Goal: Complete application form: Complete application form

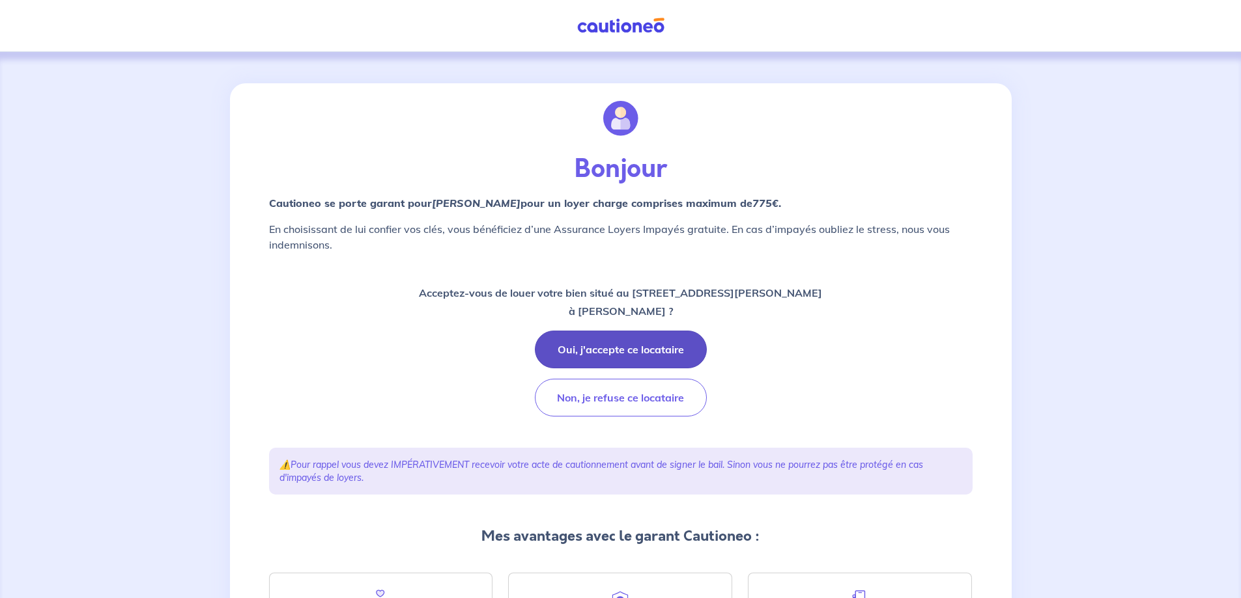
click at [604, 339] on button "Oui, j'accepte ce locataire" at bounding box center [621, 350] width 172 height 38
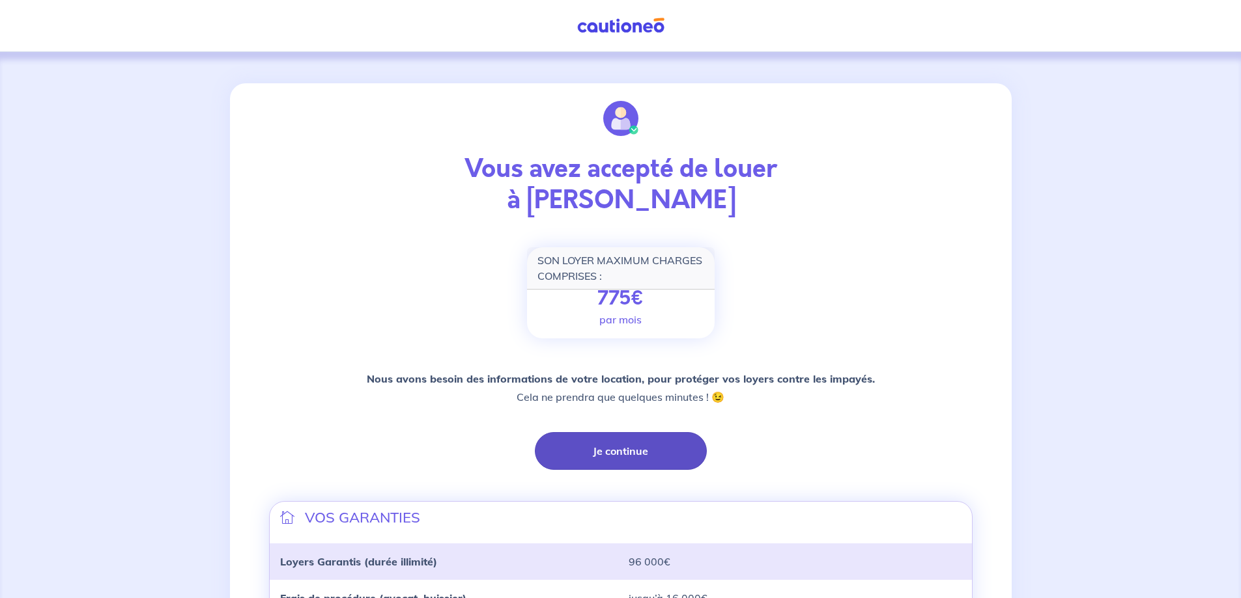
click at [658, 445] on button "Je continue" at bounding box center [621, 451] width 172 height 38
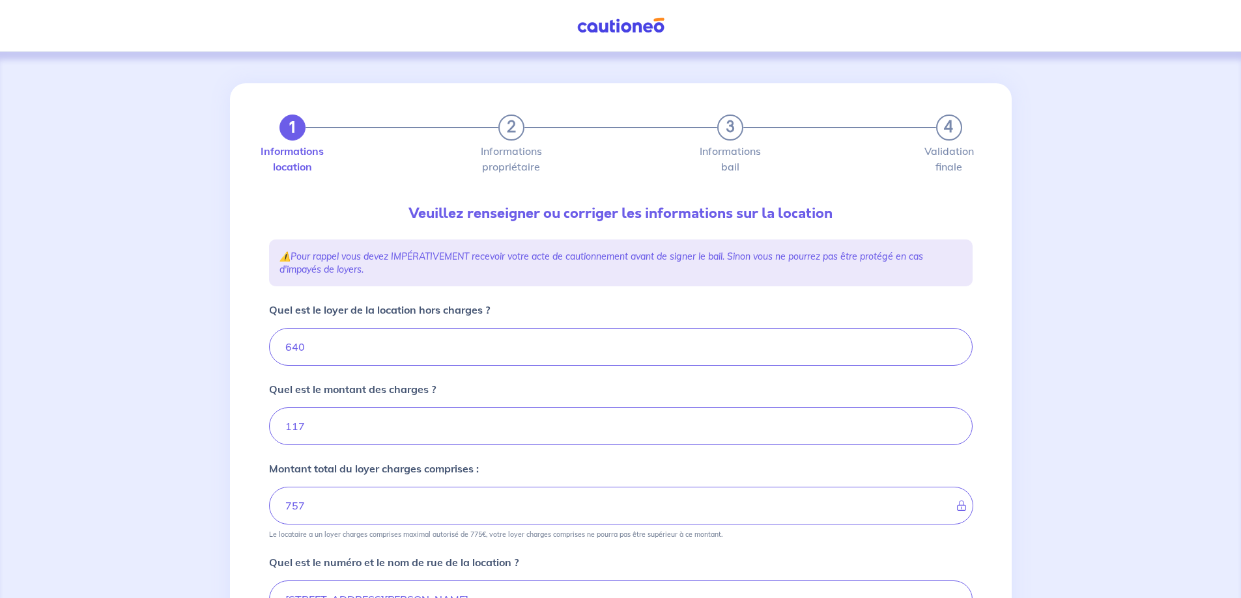
type input "757"
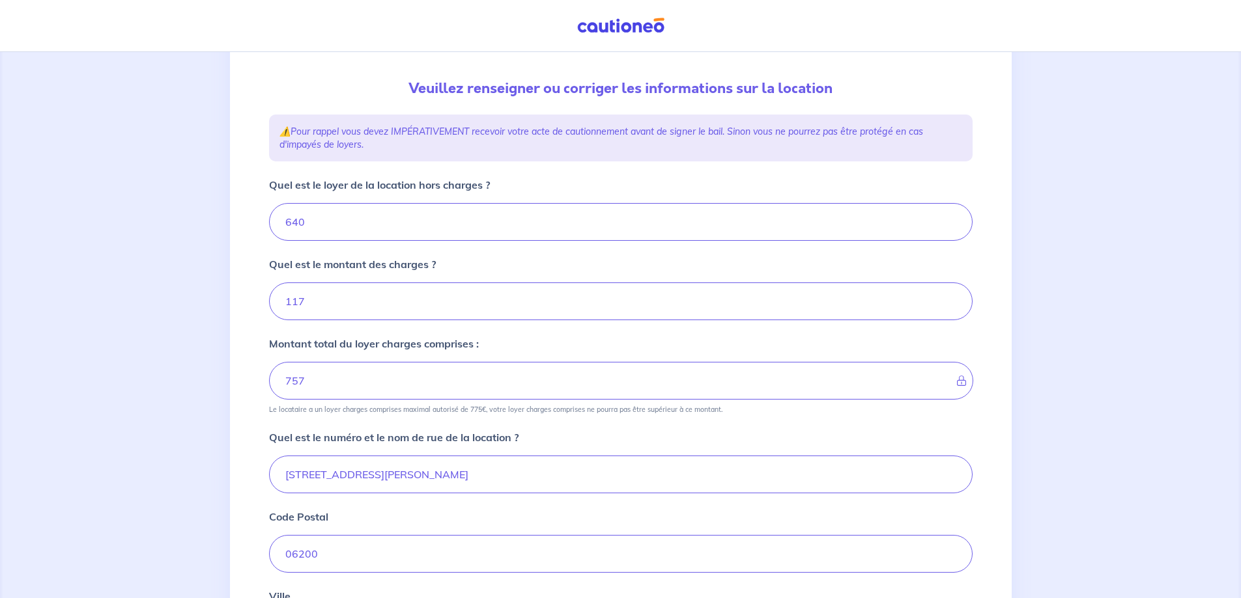
scroll to position [195, 0]
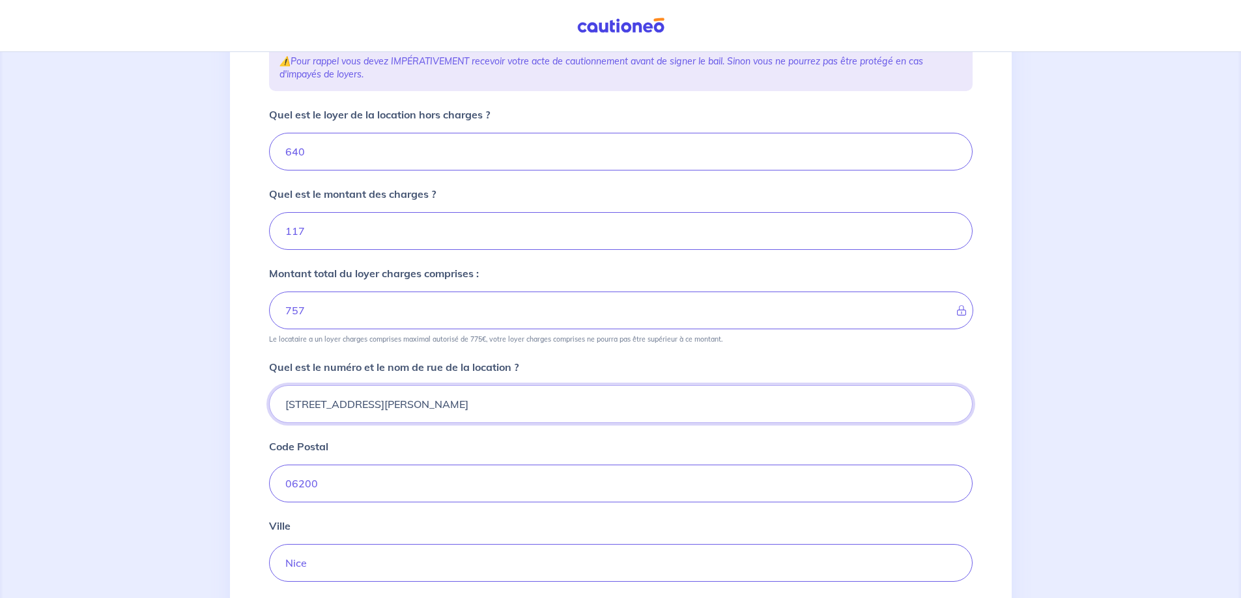
click at [294, 398] on input "40 Boulevard Napoléon III" at bounding box center [620, 405] width 703 height 38
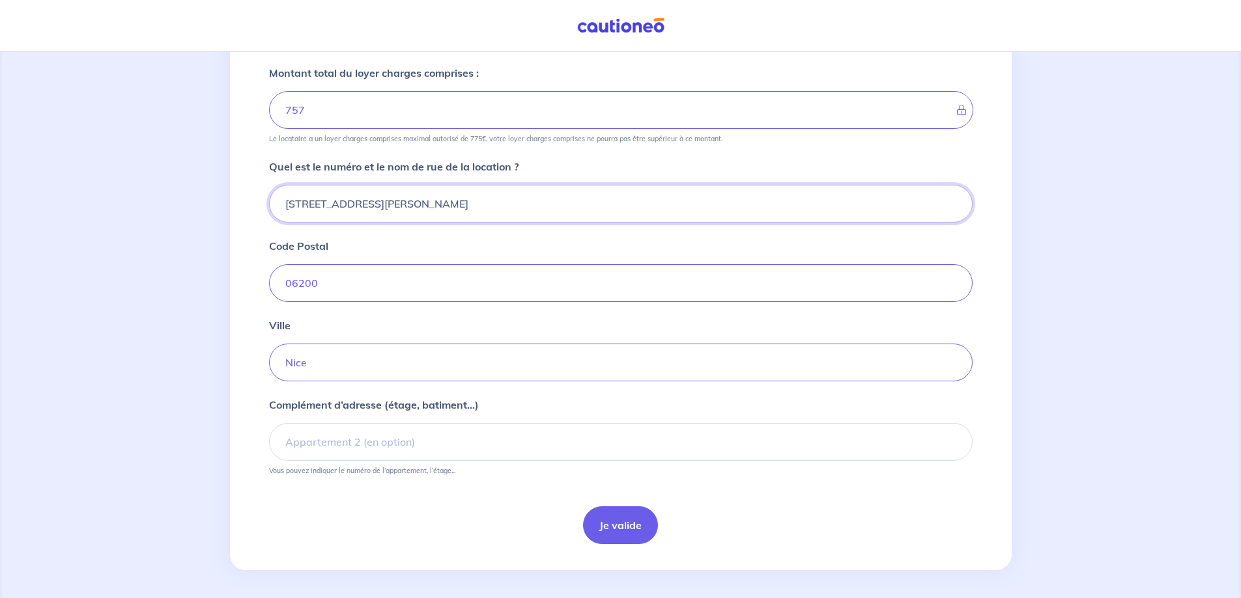
scroll to position [399, 0]
drag, startPoint x: 624, startPoint y: 540, endPoint x: 723, endPoint y: 510, distance: 102.8
click at [869, 557] on div "1 2 3 4 Informations location Informations propriétaire Informations bail Valid…" at bounding box center [620, 125] width 781 height 883
click at [299, 200] on input "44 Boulevard Napoléon III" at bounding box center [620, 201] width 703 height 38
type input "40 Boulevard Napoléon III"
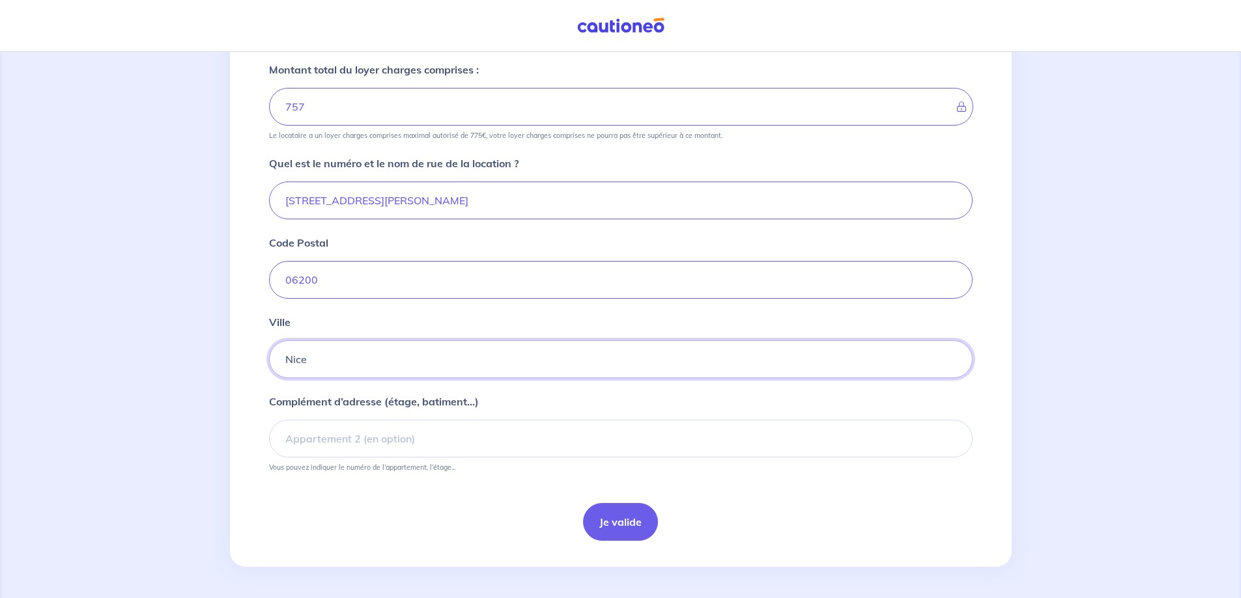
click at [380, 364] on input "Nice" at bounding box center [620, 360] width 703 height 38
click at [356, 438] on input "Complément d’adresse (étage, batiment...)" at bounding box center [620, 439] width 703 height 38
type input "residence de l archet"
drag, startPoint x: 589, startPoint y: 543, endPoint x: 621, endPoint y: 523, distance: 37.8
click at [591, 543] on div "1 2 3 4 Informations location Informations propriétaire Informations bail Valid…" at bounding box center [620, 120] width 719 height 873
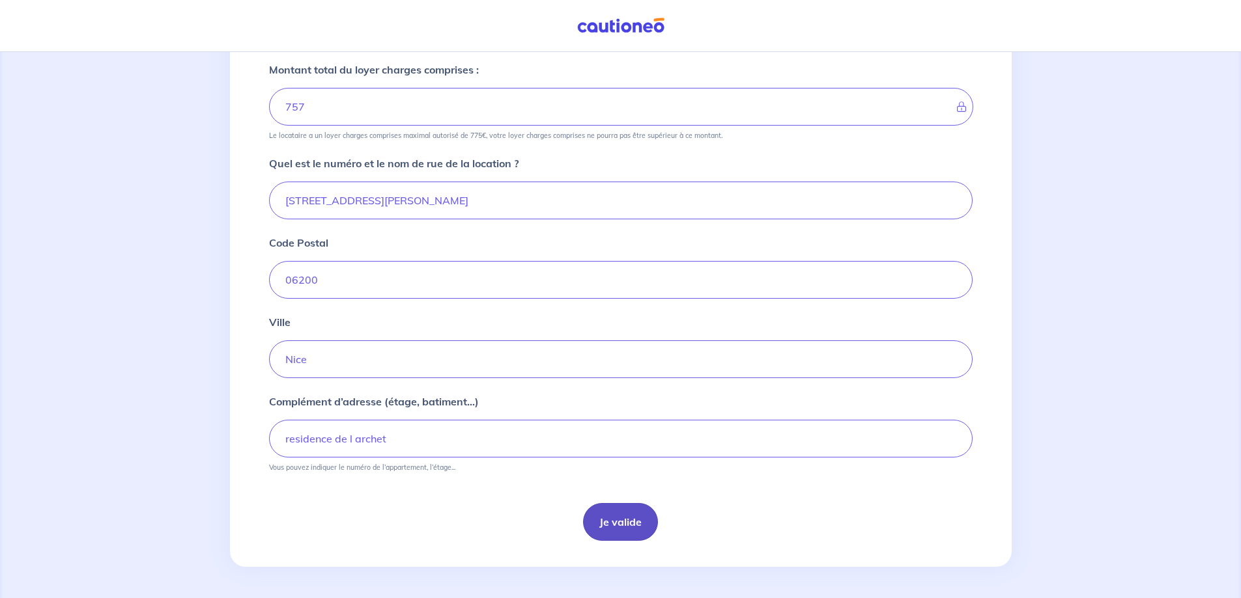
click at [621, 523] on button "Je valide" at bounding box center [620, 522] width 75 height 38
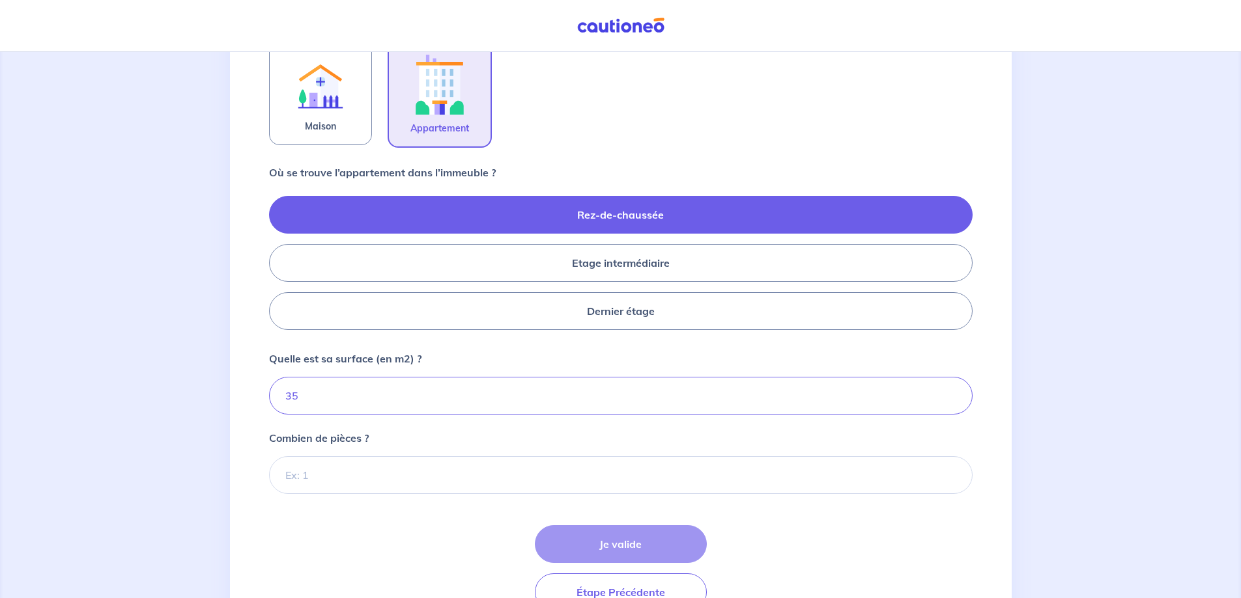
scroll to position [514, 0]
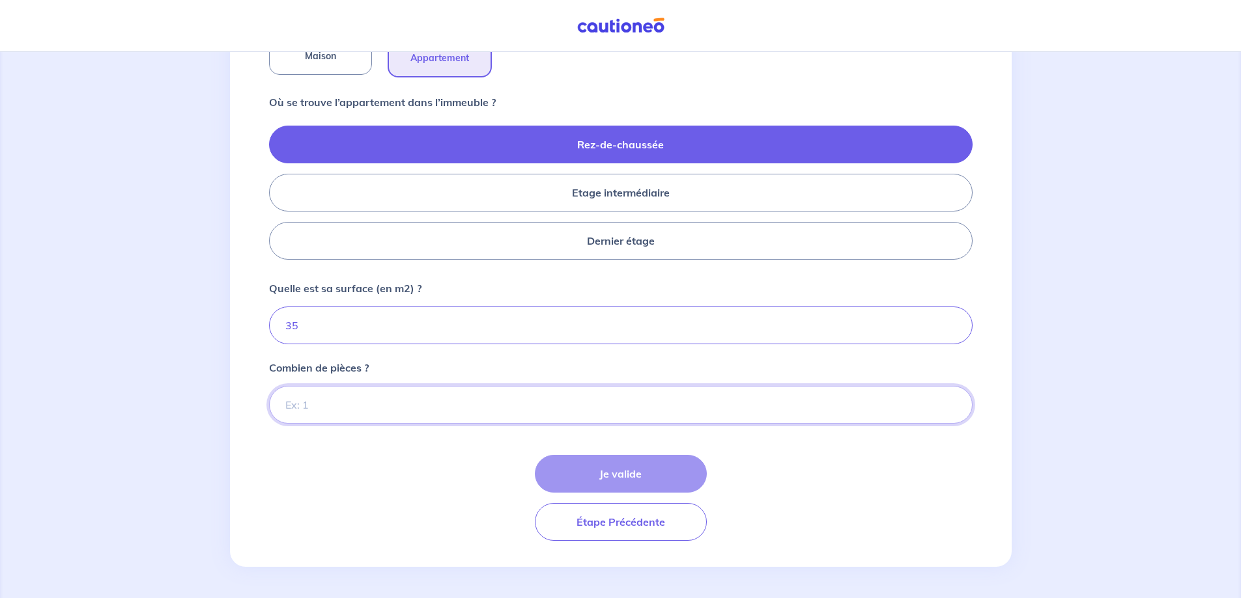
click at [384, 413] on input "Combien de pièces ?" at bounding box center [620, 405] width 703 height 38
type input "1"
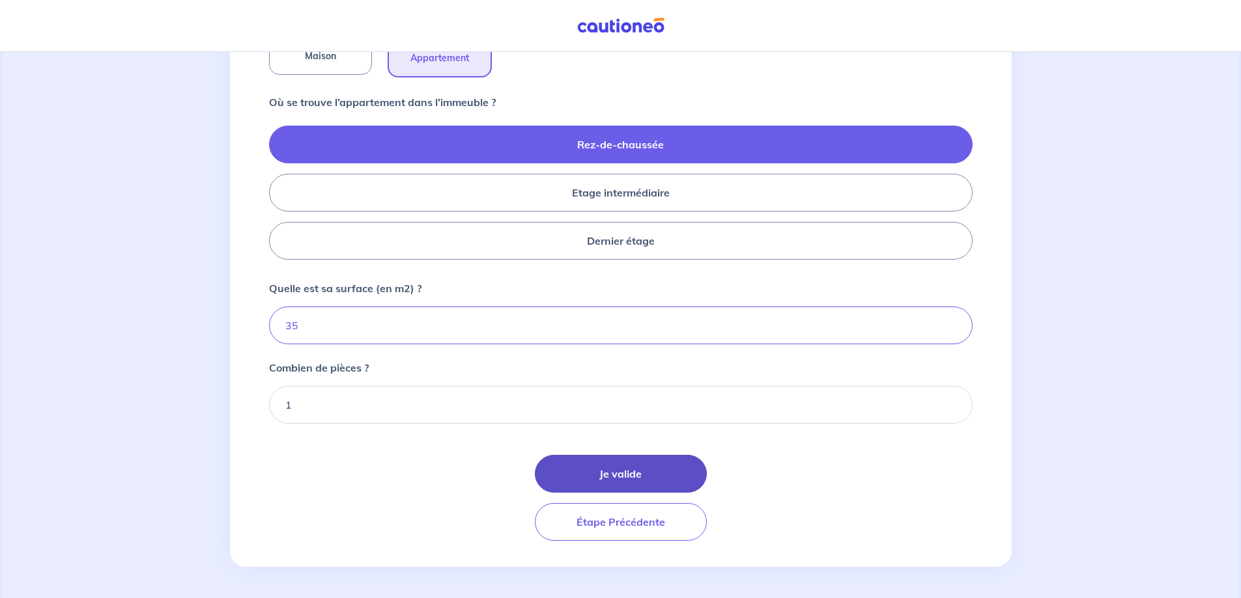
click at [667, 477] on button "Je valide" at bounding box center [621, 474] width 172 height 38
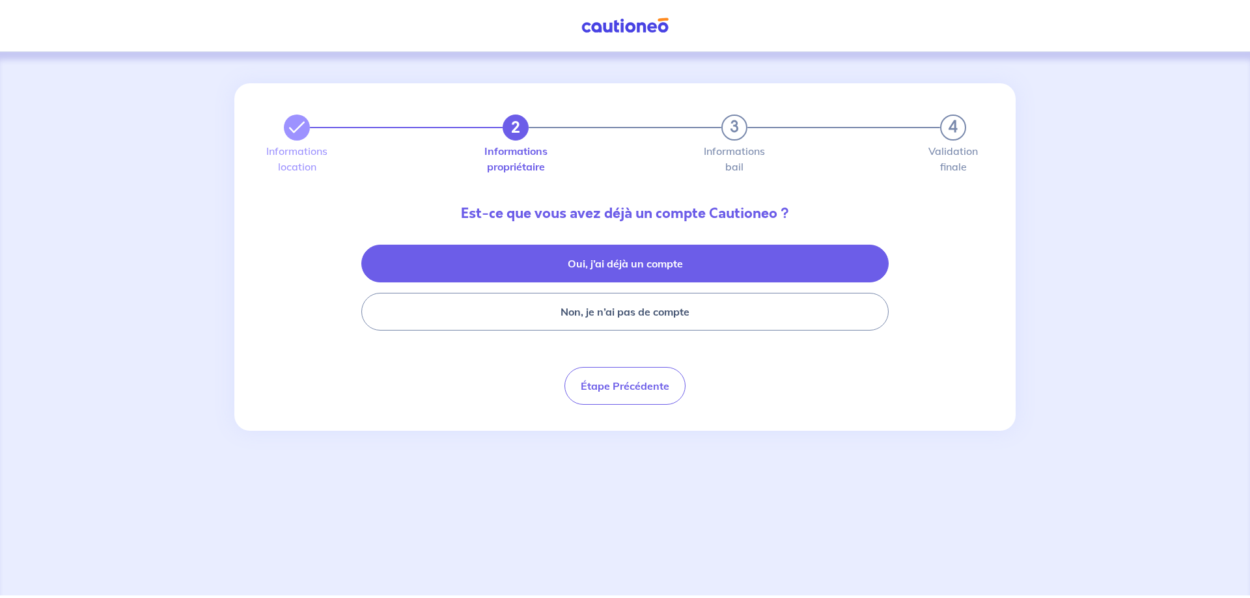
click at [684, 268] on button "Oui, j’ai déjà un compte" at bounding box center [624, 264] width 527 height 38
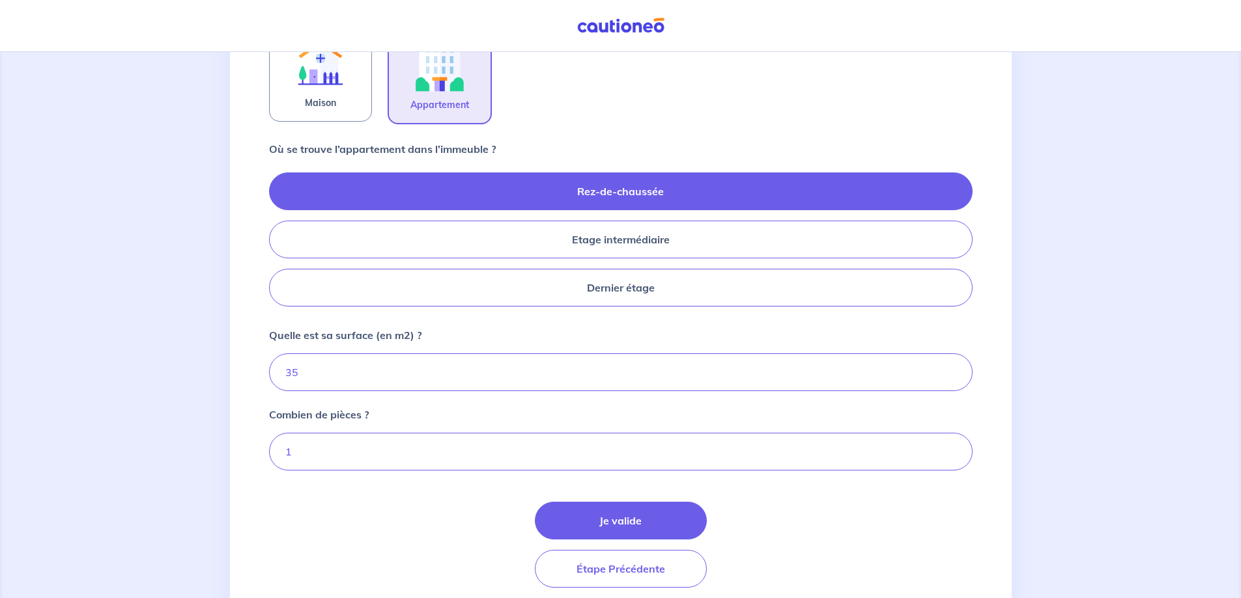
scroll to position [514, 0]
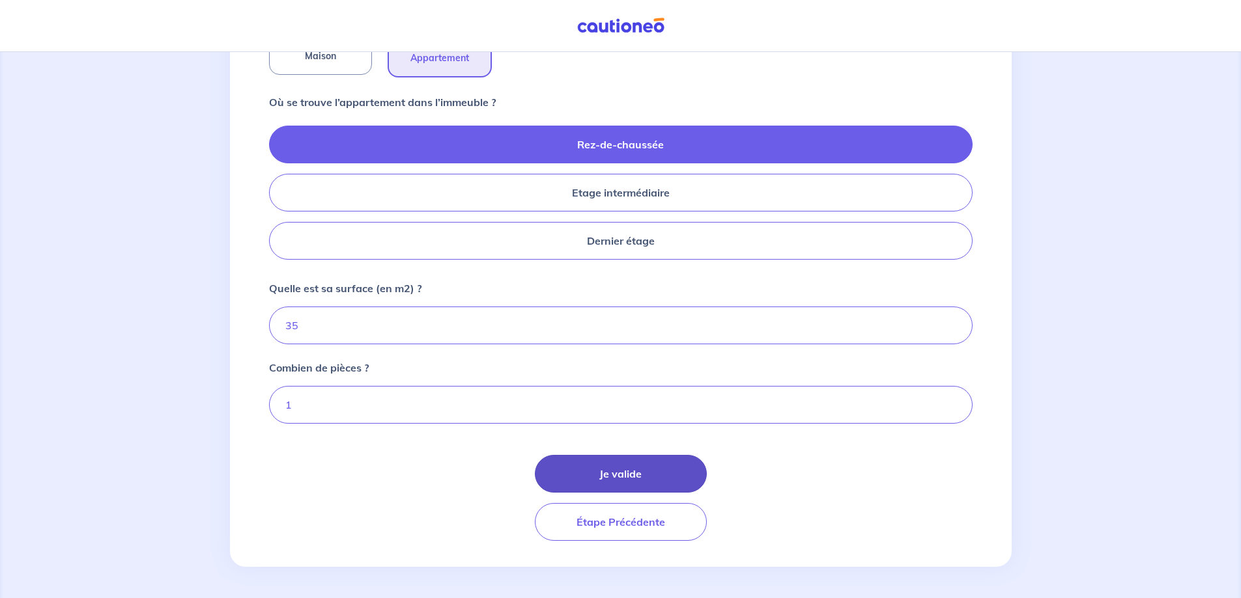
click at [624, 459] on button "Je valide" at bounding box center [621, 474] width 172 height 38
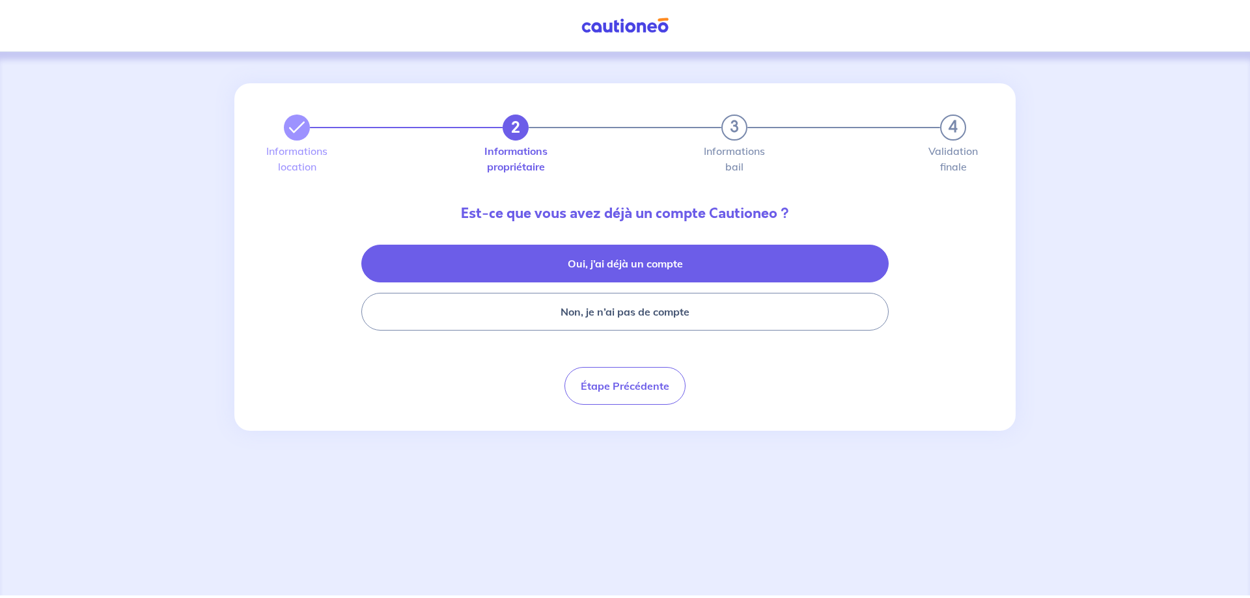
click at [601, 261] on button "Oui, j’ai déjà un compte" at bounding box center [624, 264] width 527 height 38
